Goal: Use online tool/utility: Utilize a website feature to perform a specific function

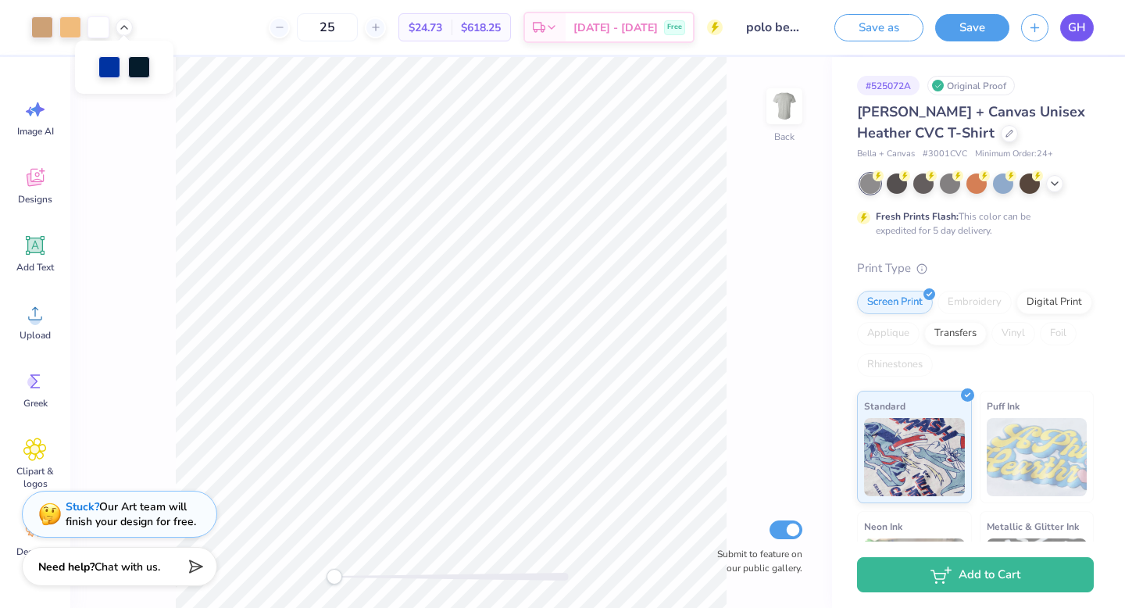
click at [1074, 24] on span "GH" at bounding box center [1077, 28] width 18 height 18
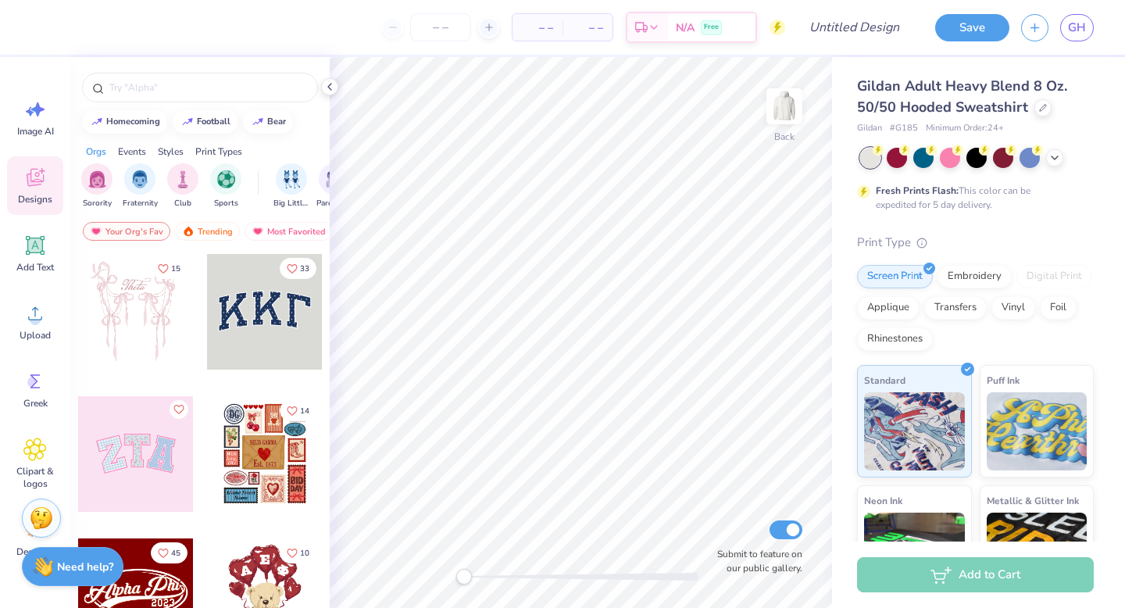
click at [248, 317] on div at bounding box center [265, 312] width 116 height 116
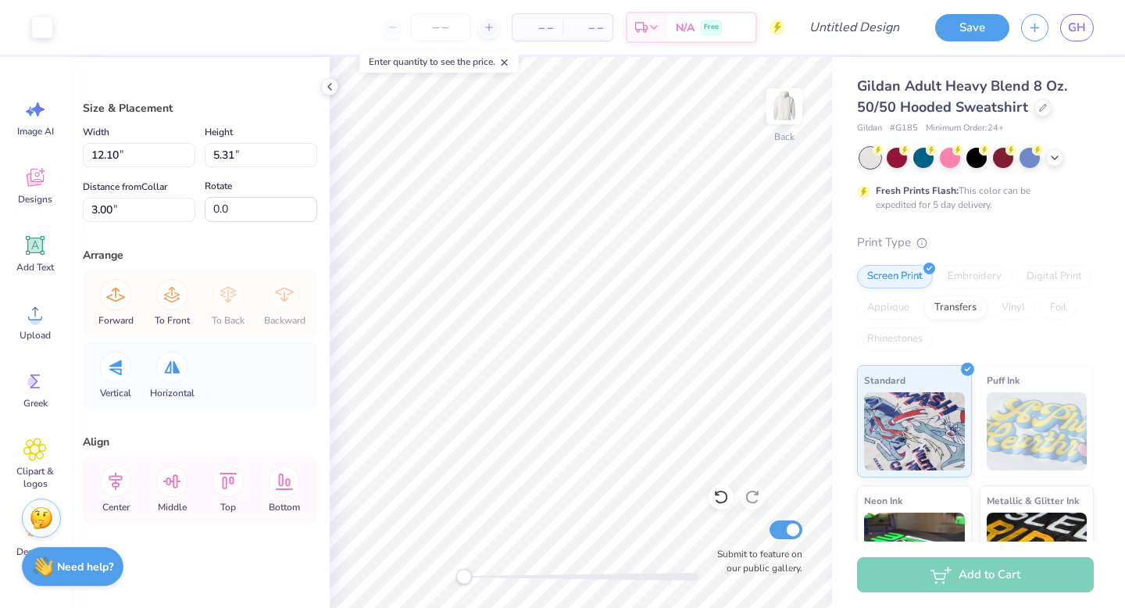
type input "11.89"
type input "5.07"
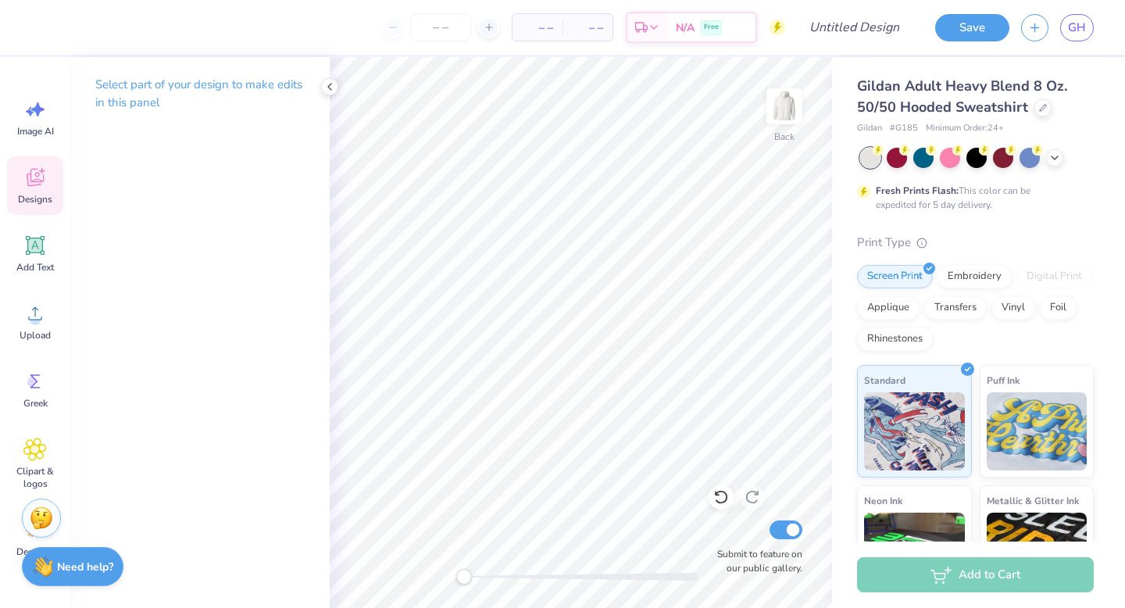
click at [35, 195] on span "Designs" at bounding box center [35, 199] width 34 height 12
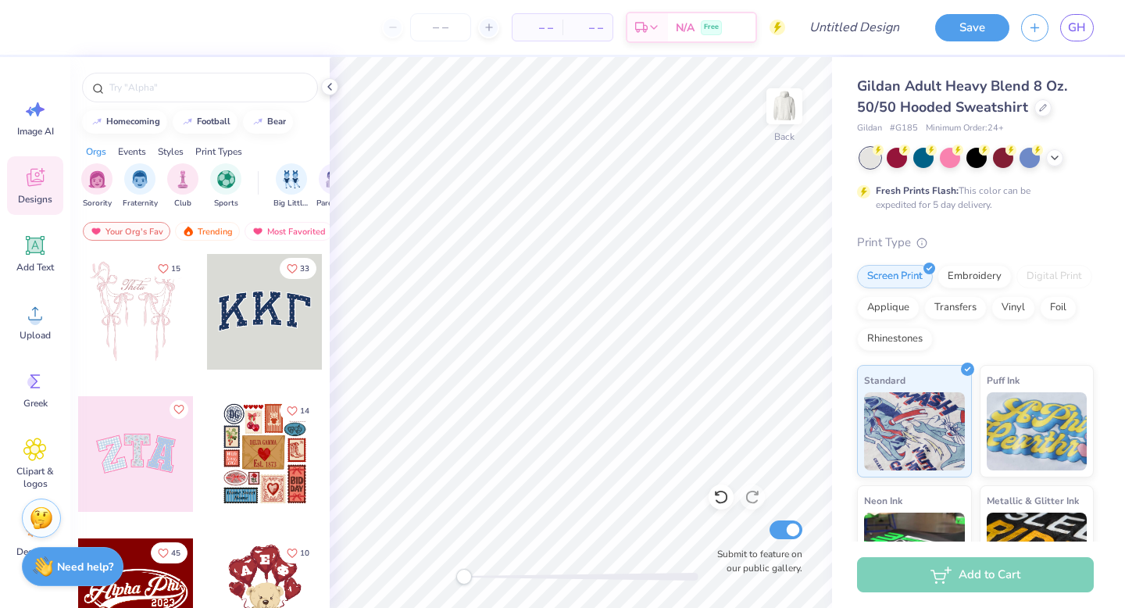
click at [145, 458] on div at bounding box center [136, 454] width 116 height 116
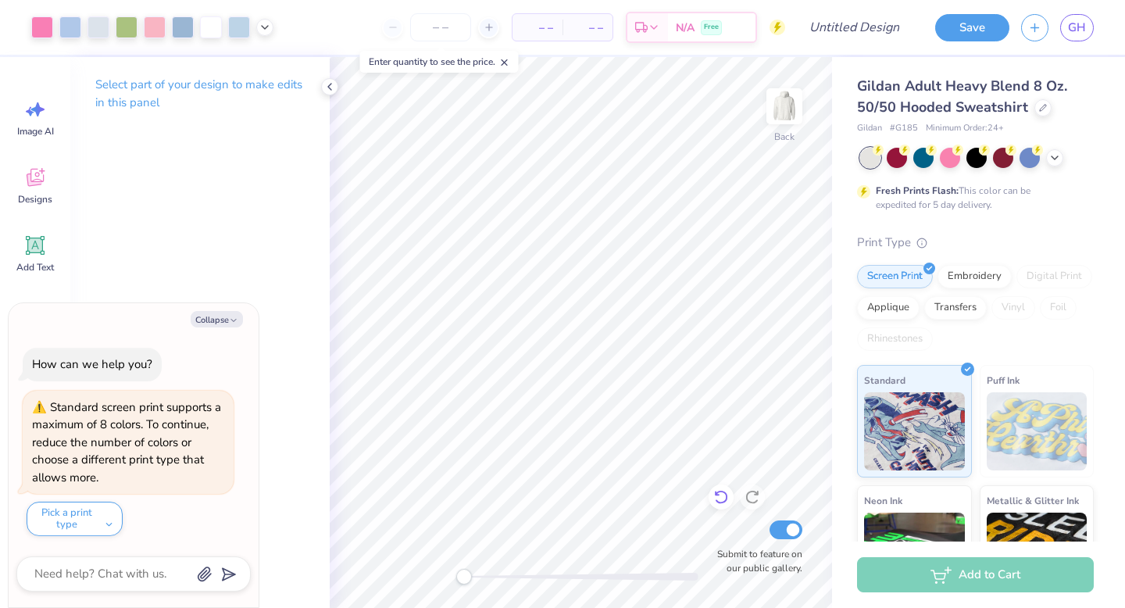
click at [724, 492] on icon at bounding box center [720, 498] width 13 height 14
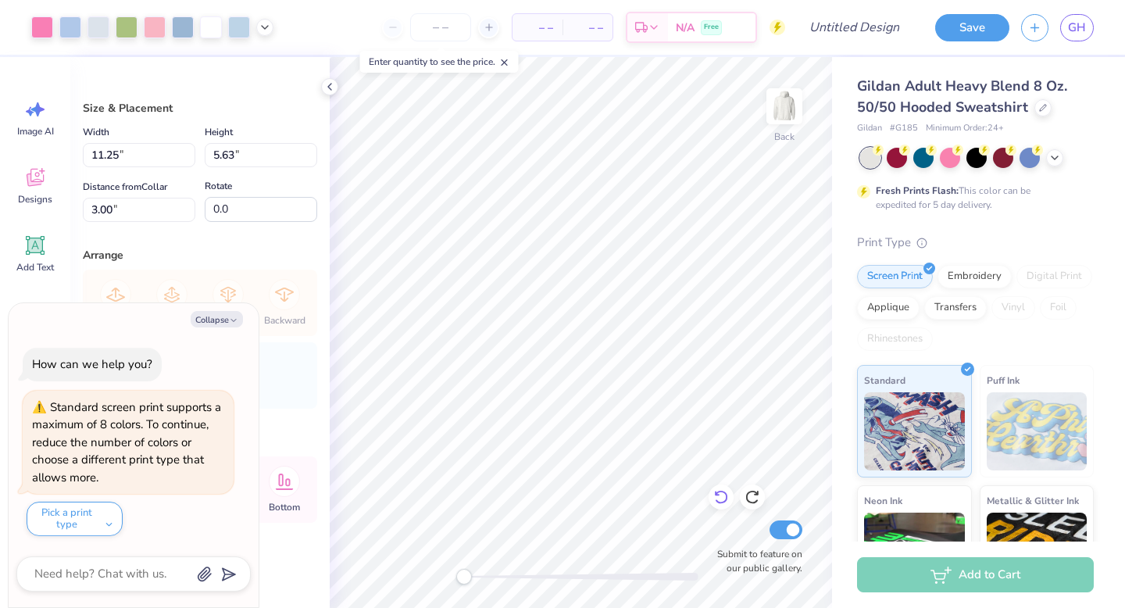
click at [716, 492] on icon at bounding box center [717, 493] width 3 height 3
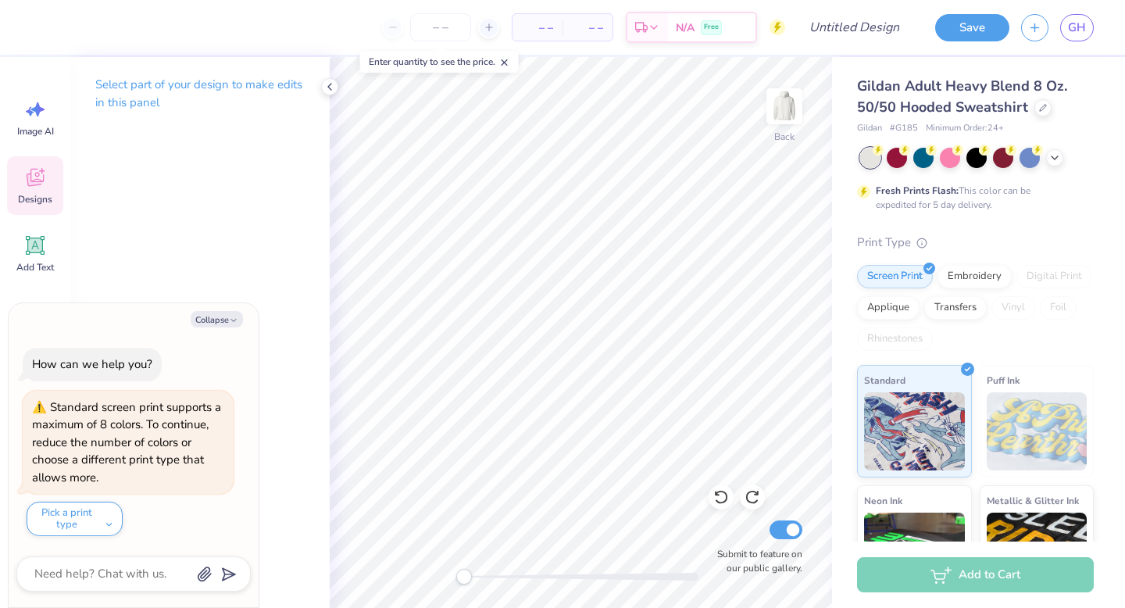
click at [28, 191] on div "Designs" at bounding box center [35, 185] width 56 height 59
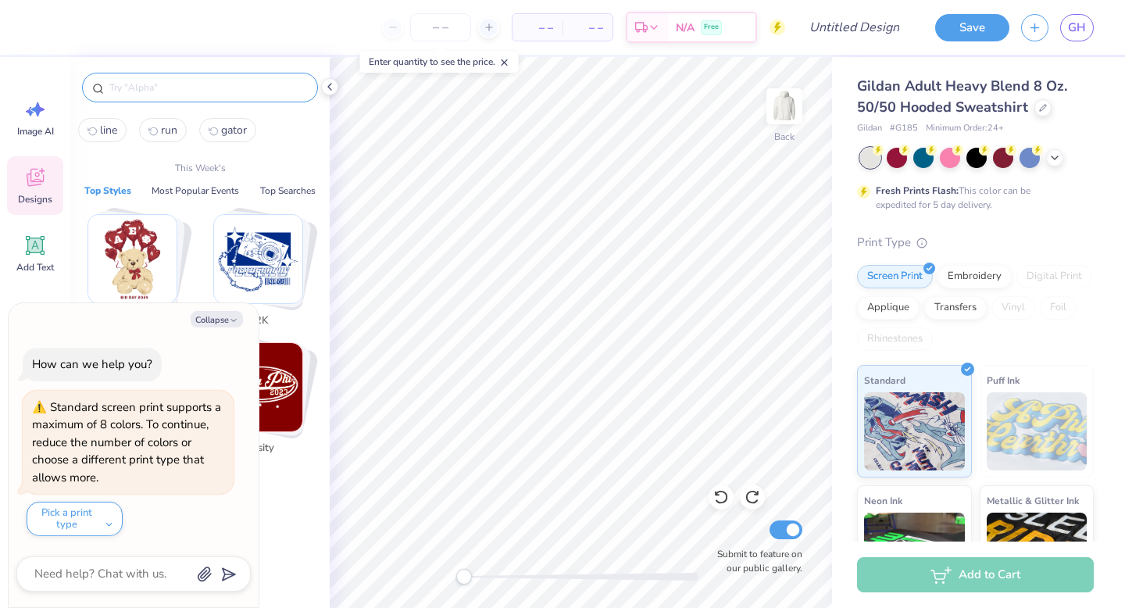
type textarea "x"
click at [170, 90] on input "text" at bounding box center [208, 88] width 200 height 16
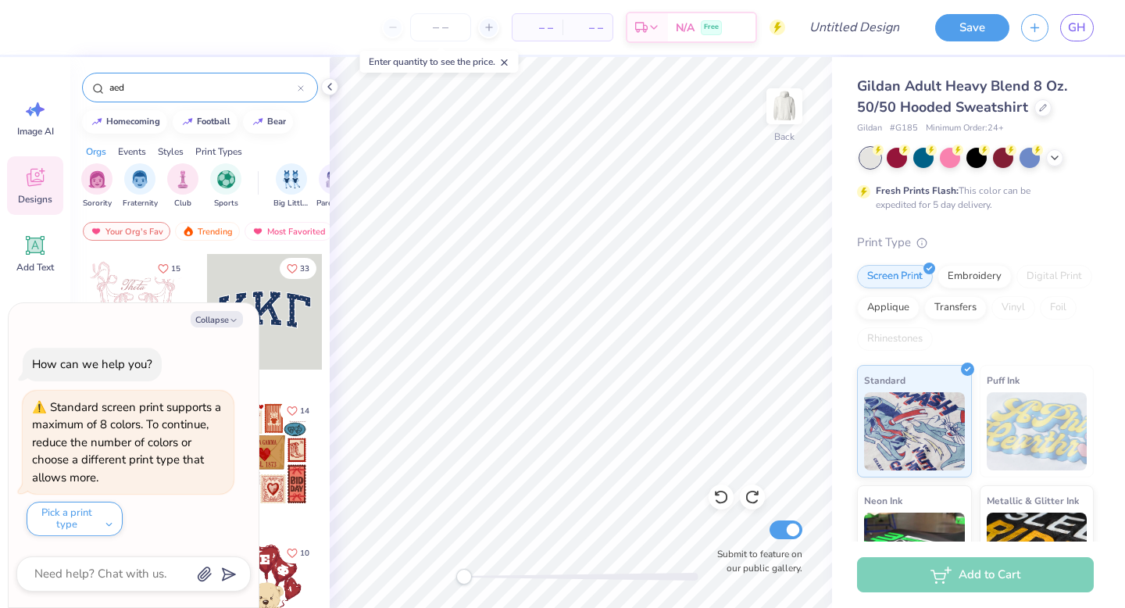
type input "aed"
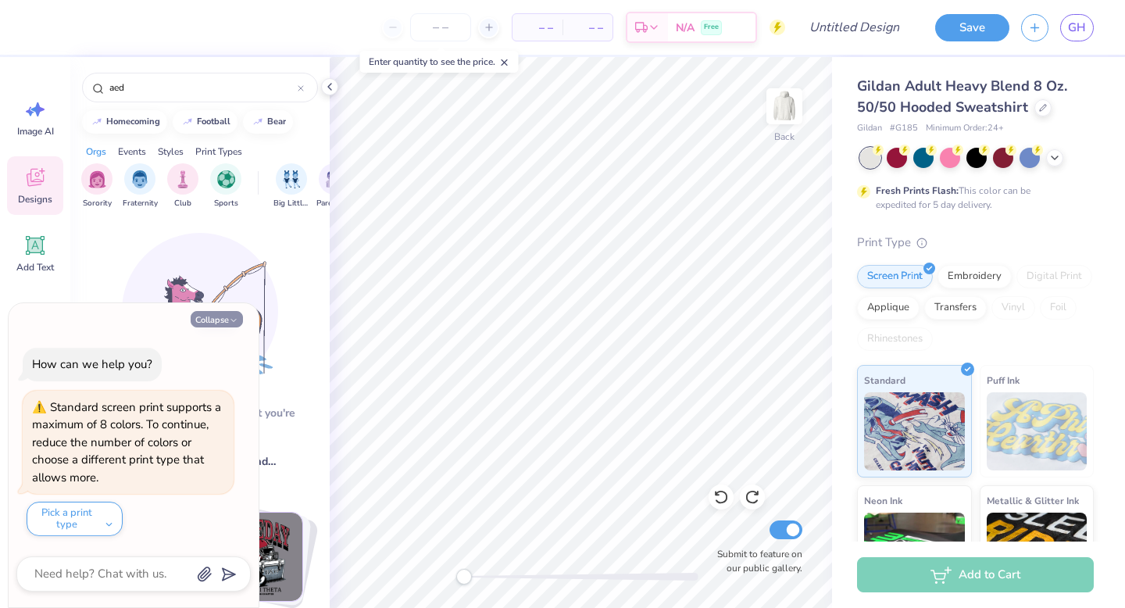
click at [212, 319] on button "Collapse" at bounding box center [217, 319] width 52 height 16
type textarea "x"
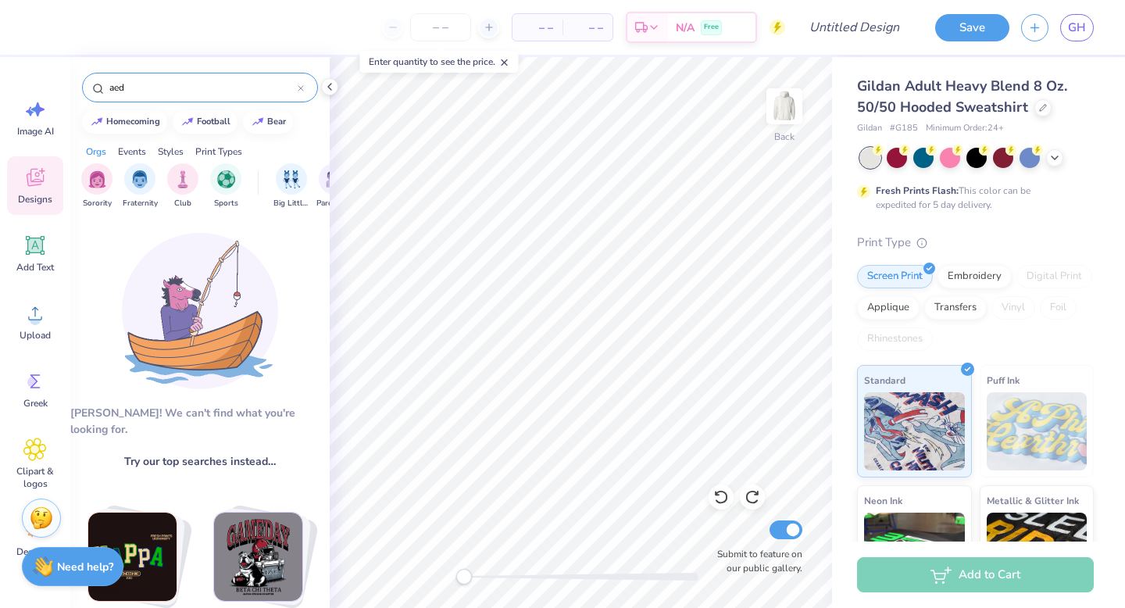
click at [151, 88] on input "aed" at bounding box center [203, 88] width 190 height 16
type input "a"
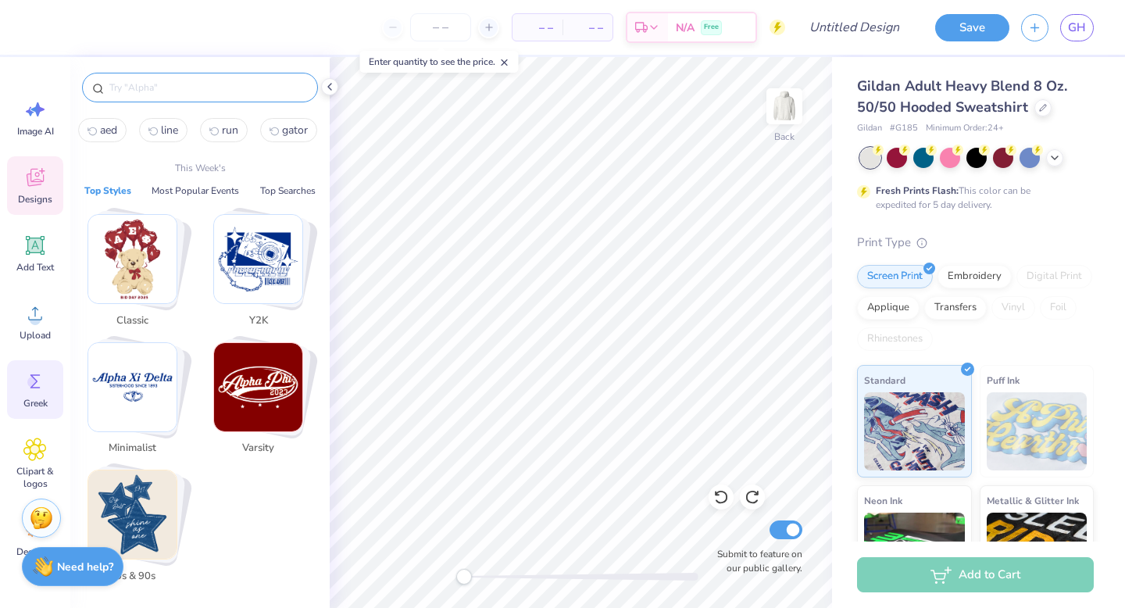
click at [33, 391] on icon at bounding box center [34, 381] width 23 height 23
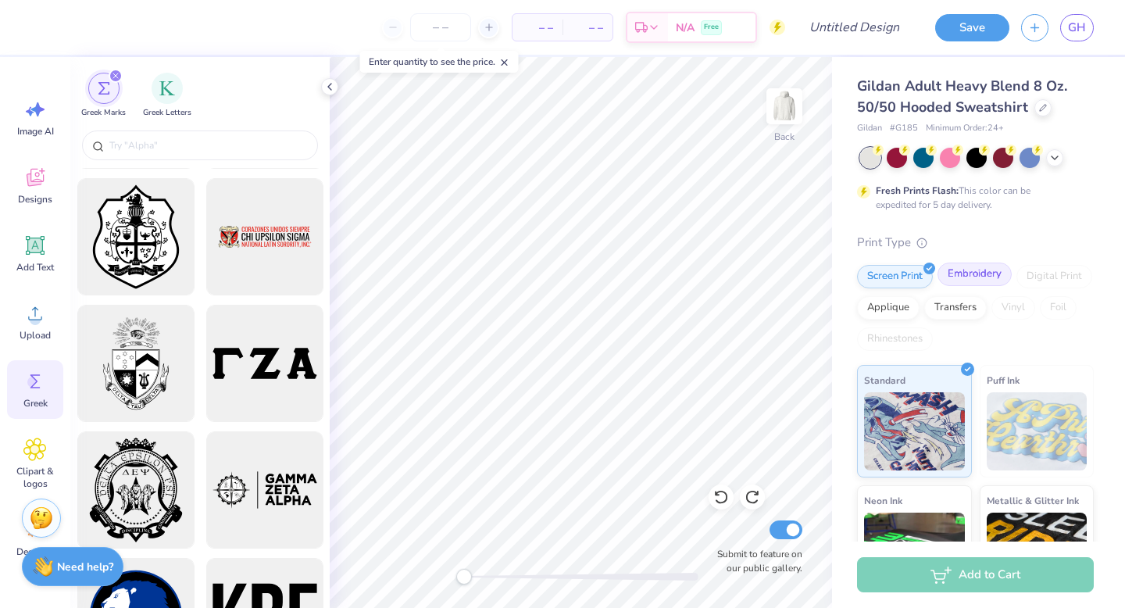
click at [960, 277] on div "Embroidery" at bounding box center [974, 273] width 74 height 23
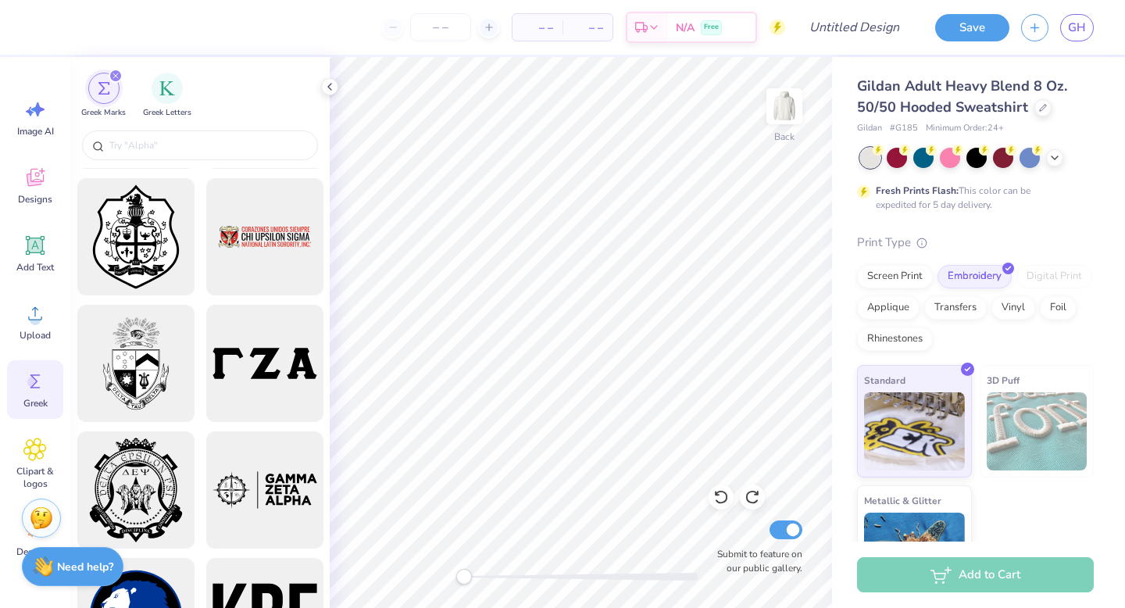
scroll to position [56, 0]
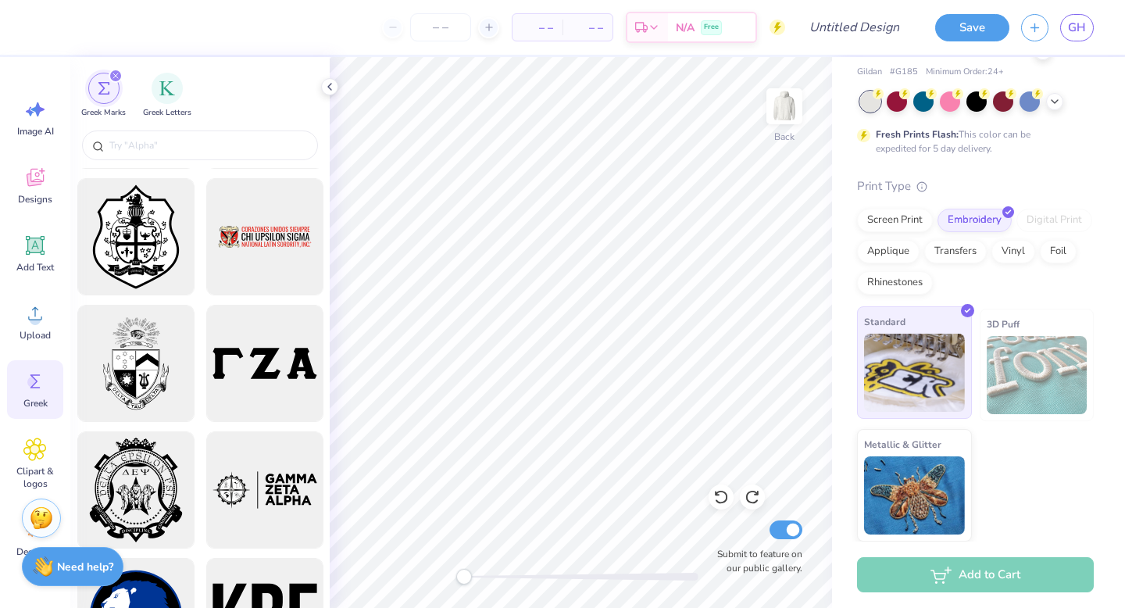
click at [923, 363] on img at bounding box center [914, 373] width 101 height 78
click at [34, 190] on div "Designs" at bounding box center [35, 185] width 56 height 59
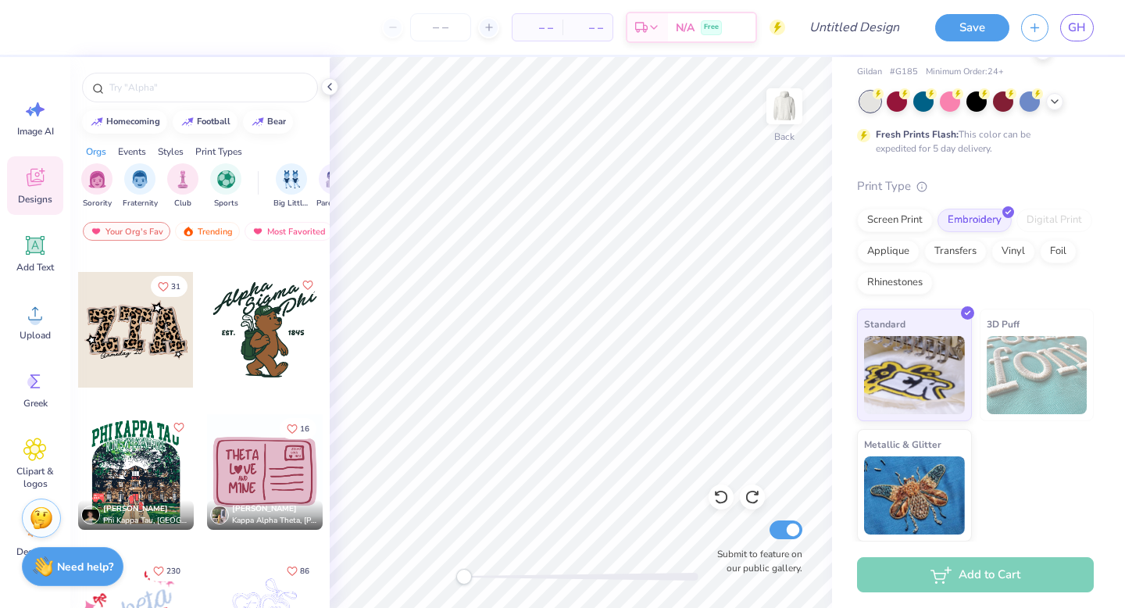
scroll to position [5956, 0]
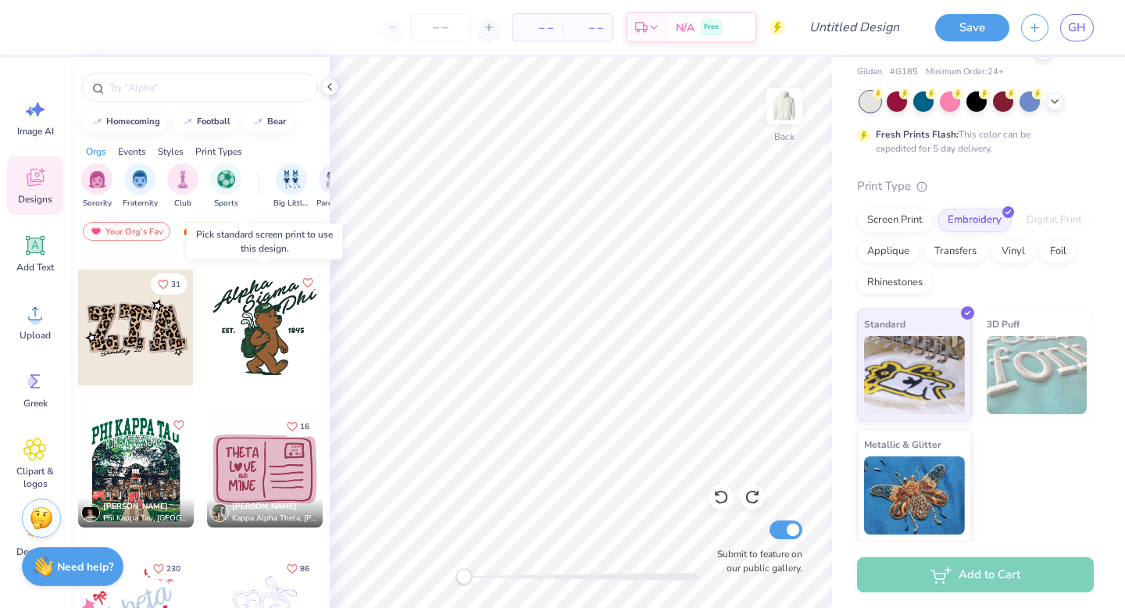
click at [280, 355] on div at bounding box center [265, 328] width 116 height 116
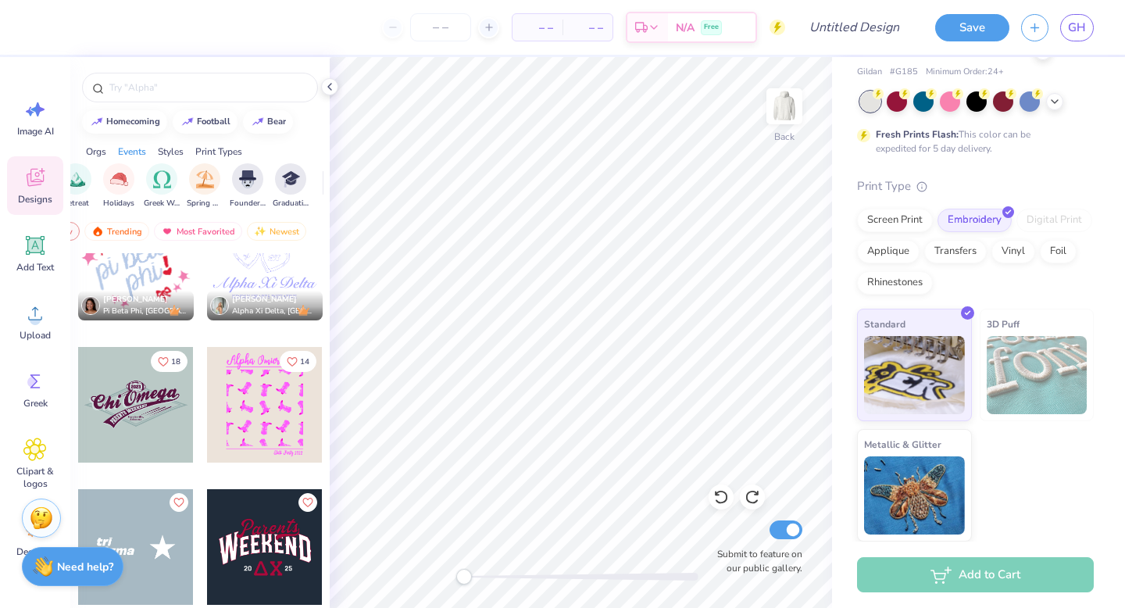
scroll to position [6308, 0]
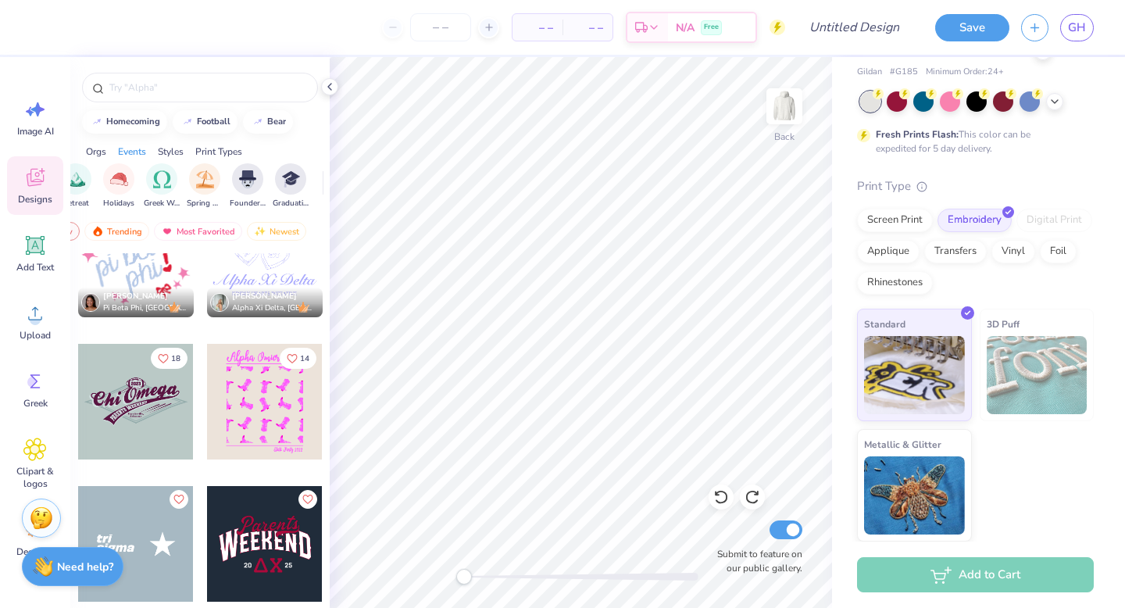
click at [93, 155] on div "Orgs" at bounding box center [96, 152] width 20 height 14
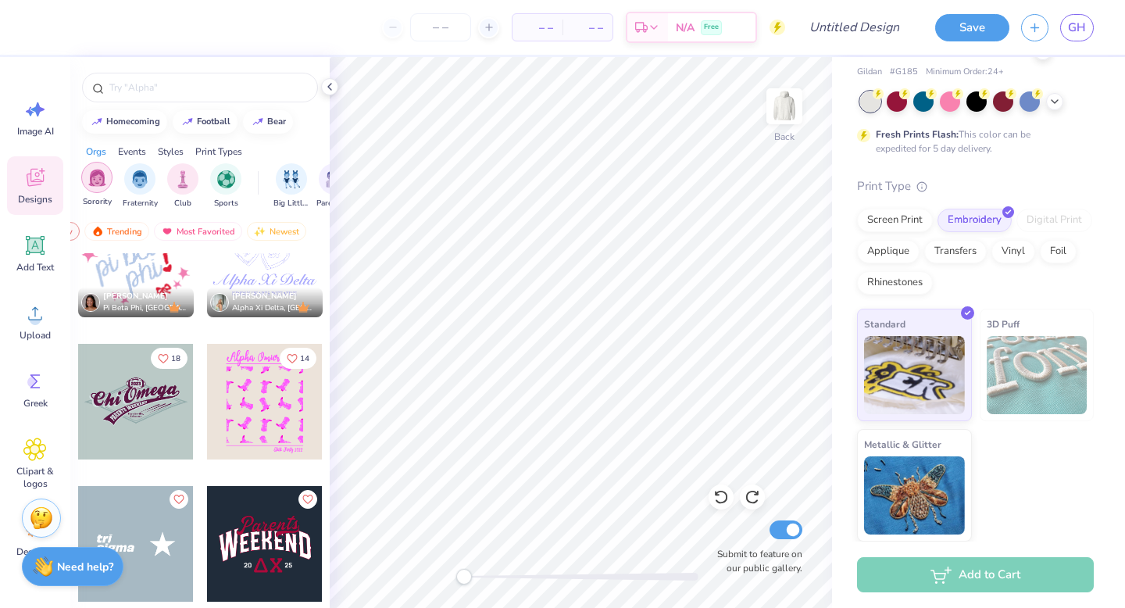
click at [98, 182] on img "filter for Sorority" at bounding box center [97, 178] width 18 height 18
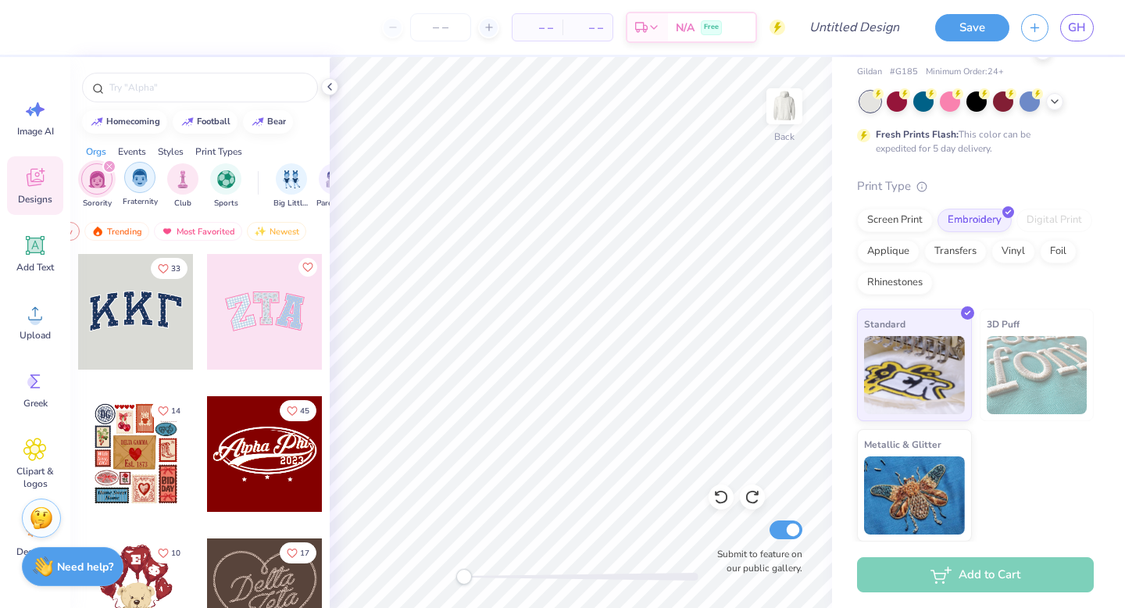
click at [144, 179] on img "filter for Fraternity" at bounding box center [139, 178] width 17 height 18
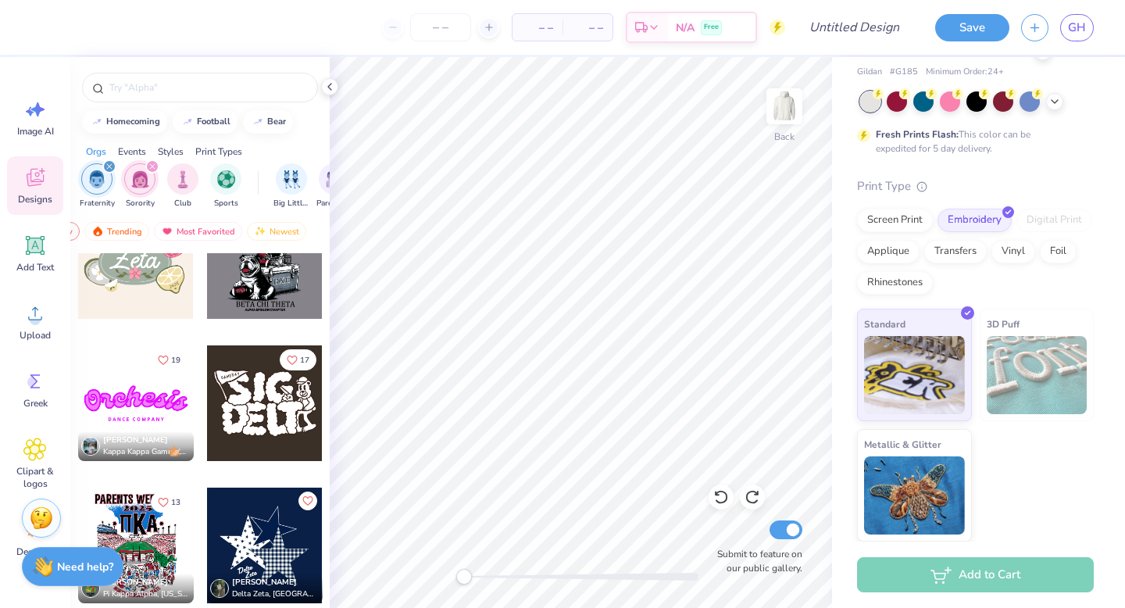
scroll to position [811, 0]
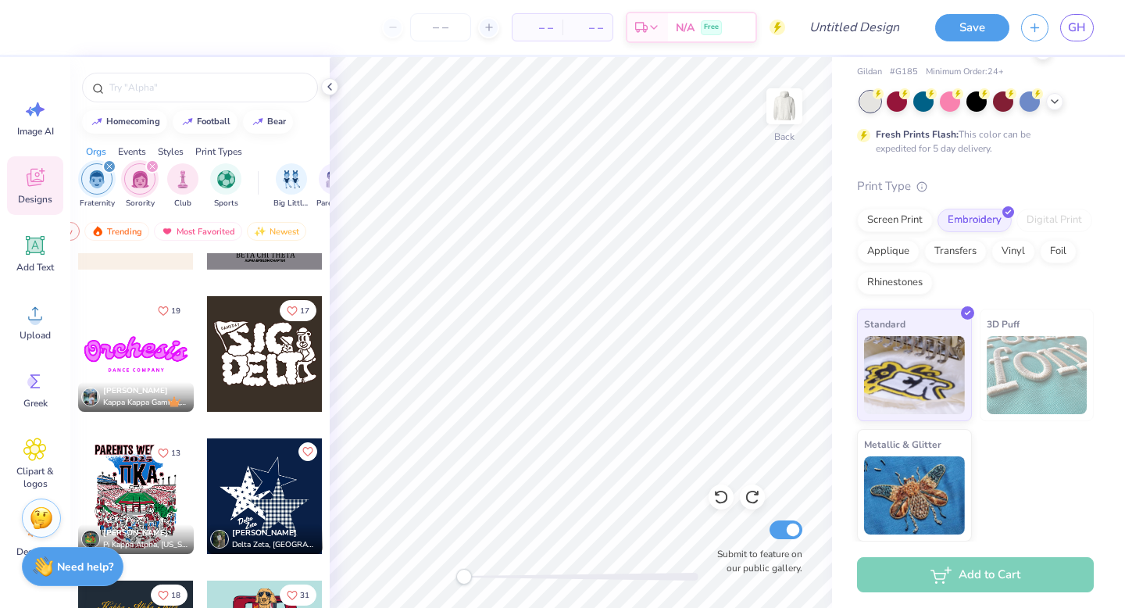
click at [149, 169] on icon "filter for Sorority" at bounding box center [152, 166] width 6 height 6
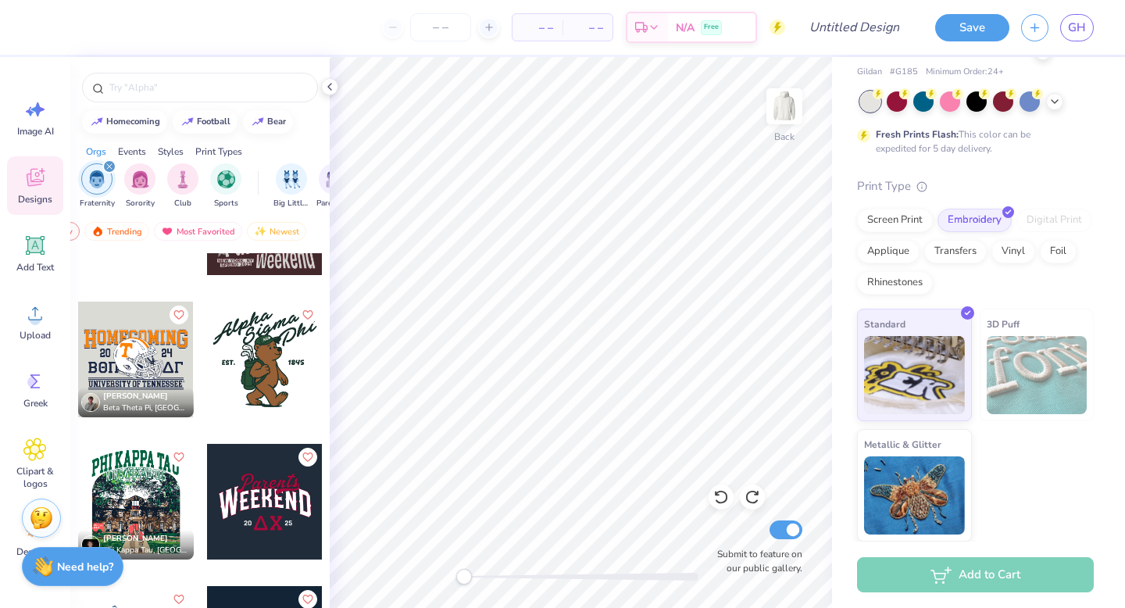
scroll to position [1134, 0]
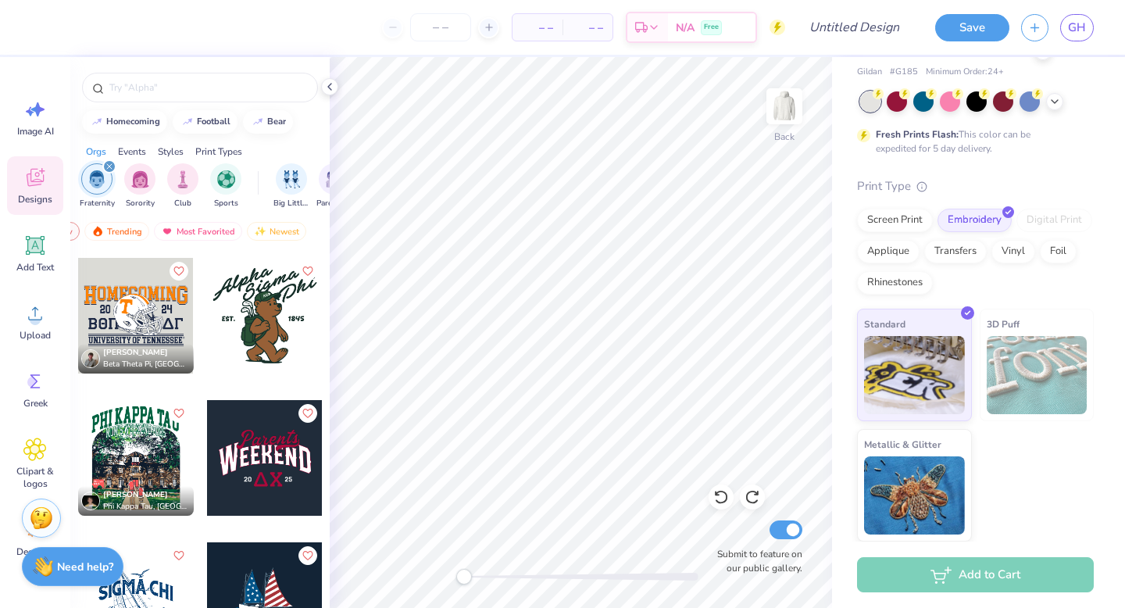
click at [276, 326] on div at bounding box center [265, 316] width 116 height 116
click at [894, 216] on div "Screen Print" at bounding box center [895, 217] width 76 height 23
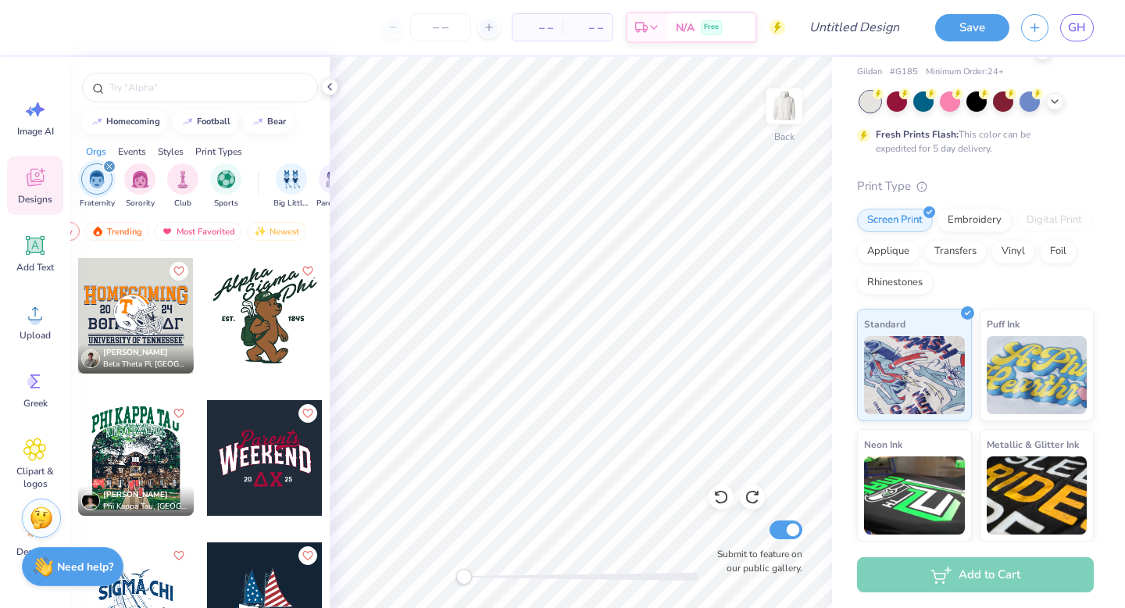
click at [270, 317] on div at bounding box center [265, 316] width 116 height 116
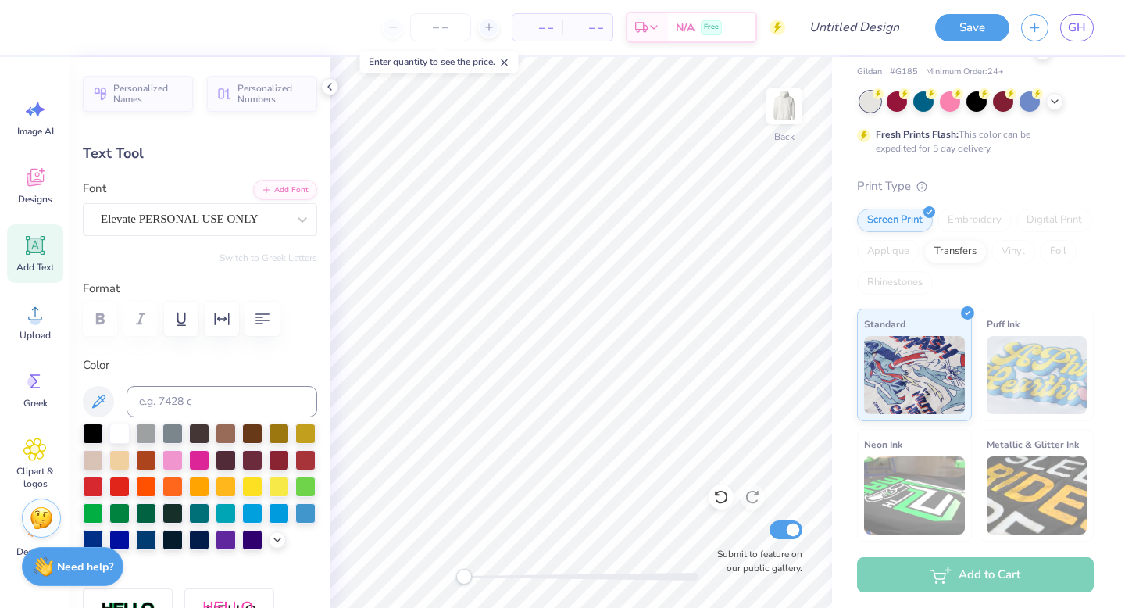
type textarea "Epsilon"
type input "4.61"
type input "3.05"
type input "3.93"
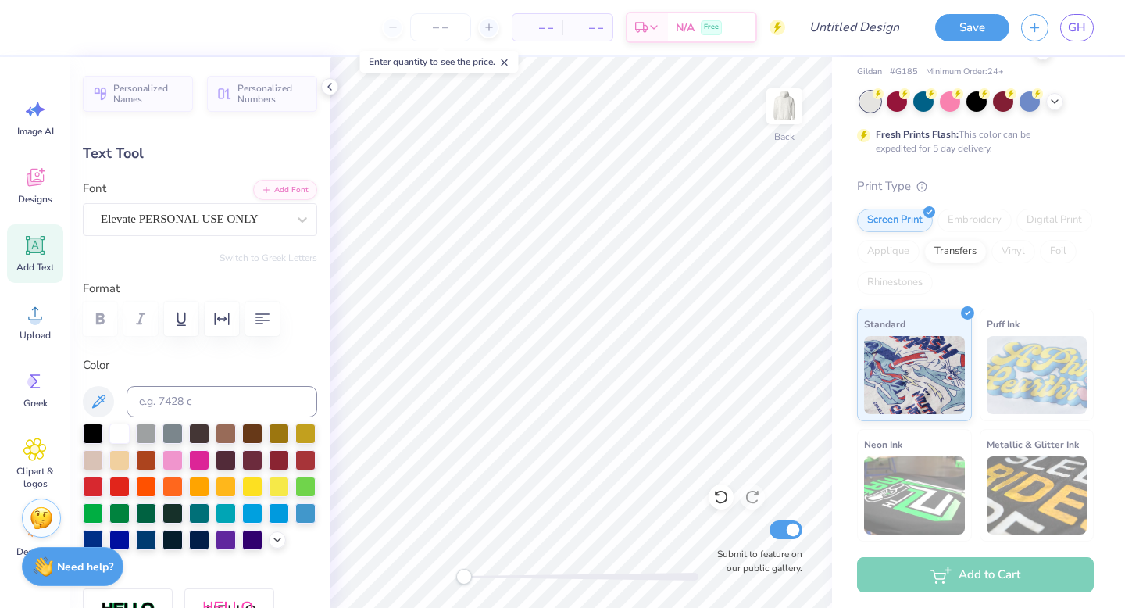
type textarea "Delta"
type input "0.0"
type input "0.82"
type input "0.56"
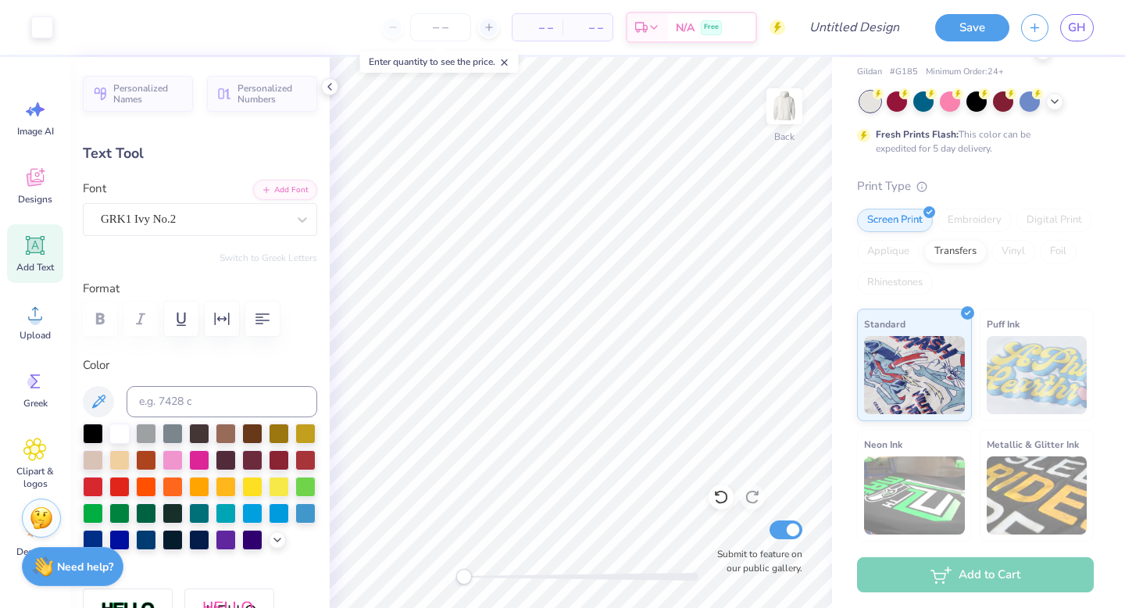
type input "5.83"
type input "-21.3"
type textarea "AED"
type input "0.0"
type input "1.83"
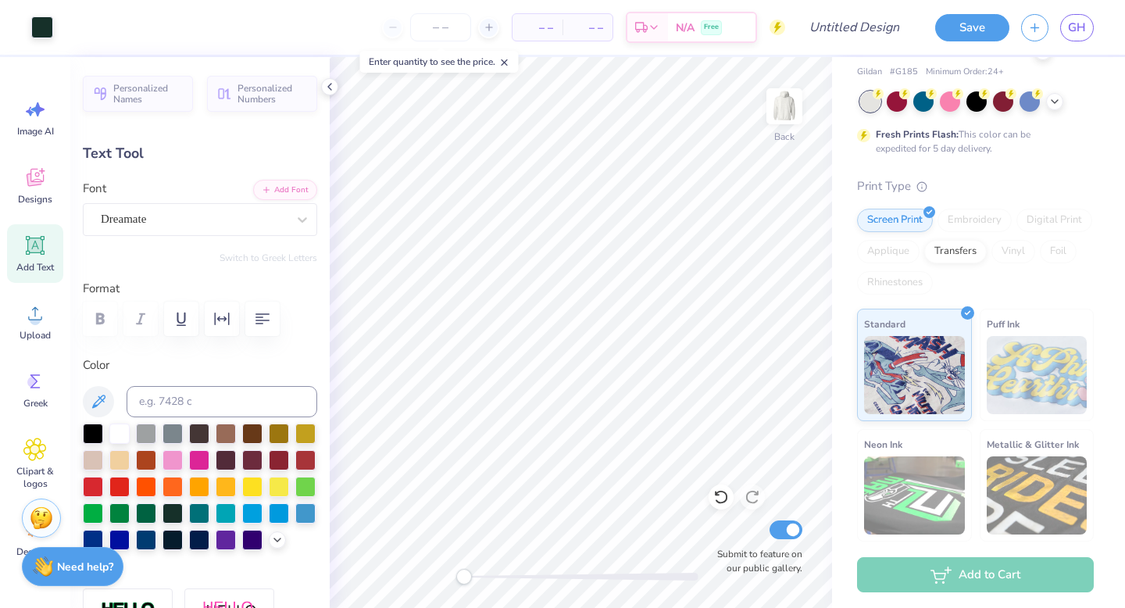
type input "0.61"
type input "8.52"
type textarea "1937"
